Goal: Information Seeking & Learning: Find specific fact

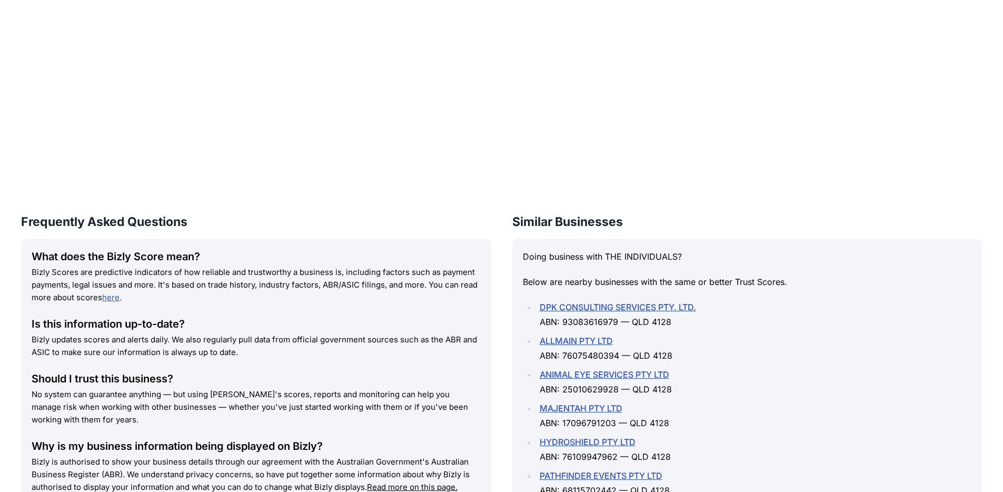
scroll to position [1324, 0]
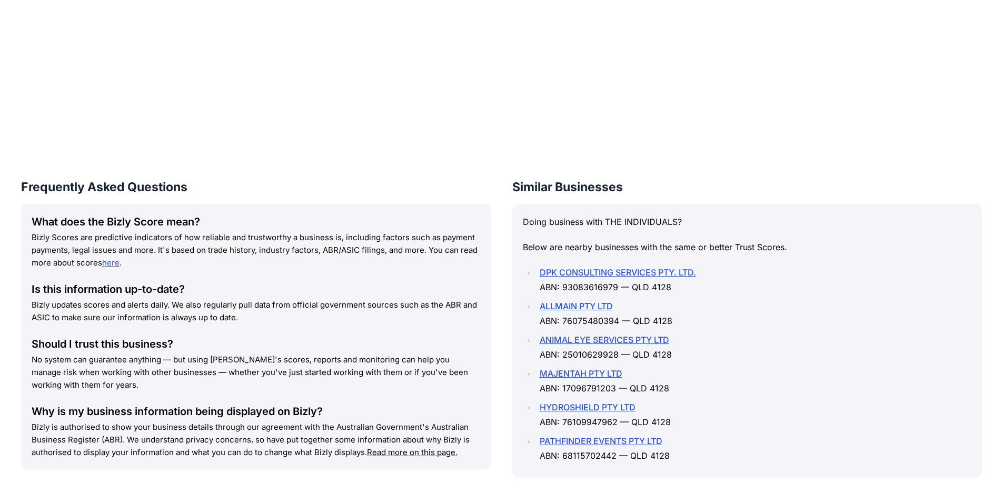
click at [573, 379] on li "MAJENTAH PTY LTD ABN: 17096791203 — QLD 4128" at bounding box center [755, 380] width 436 height 29
click at [576, 377] on link "MAJENTAH PTY LTD" at bounding box center [581, 373] width 83 height 11
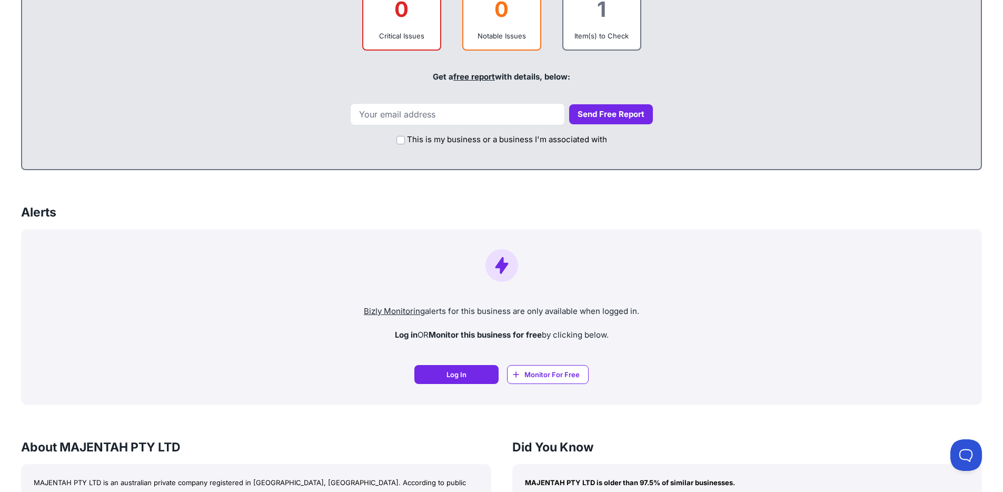
scroll to position [520, 0]
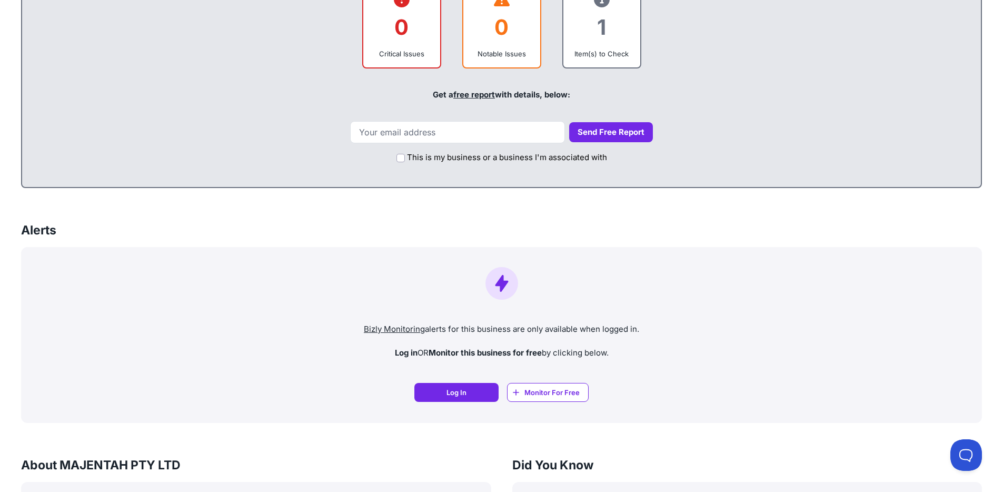
click at [624, 40] on div "1" at bounding box center [602, 27] width 60 height 43
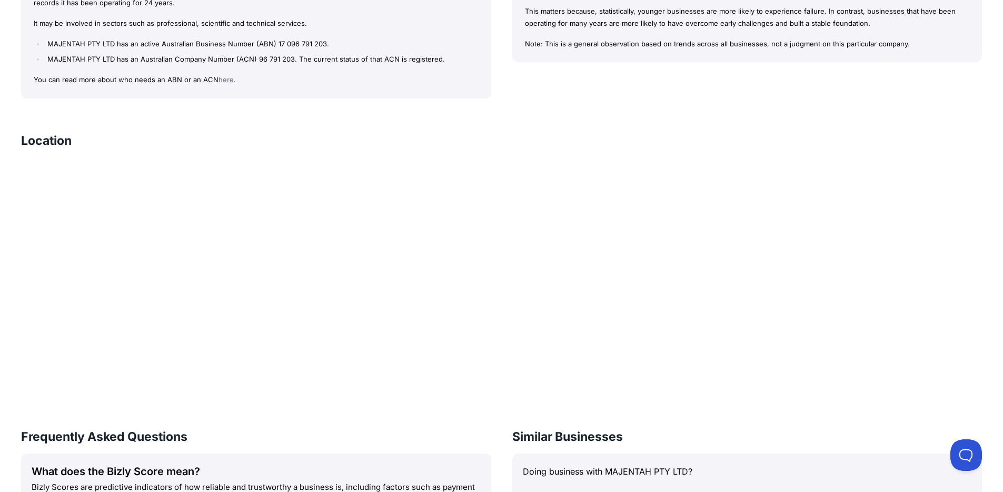
scroll to position [1032, 0]
